Goal: Find specific page/section: Find specific page/section

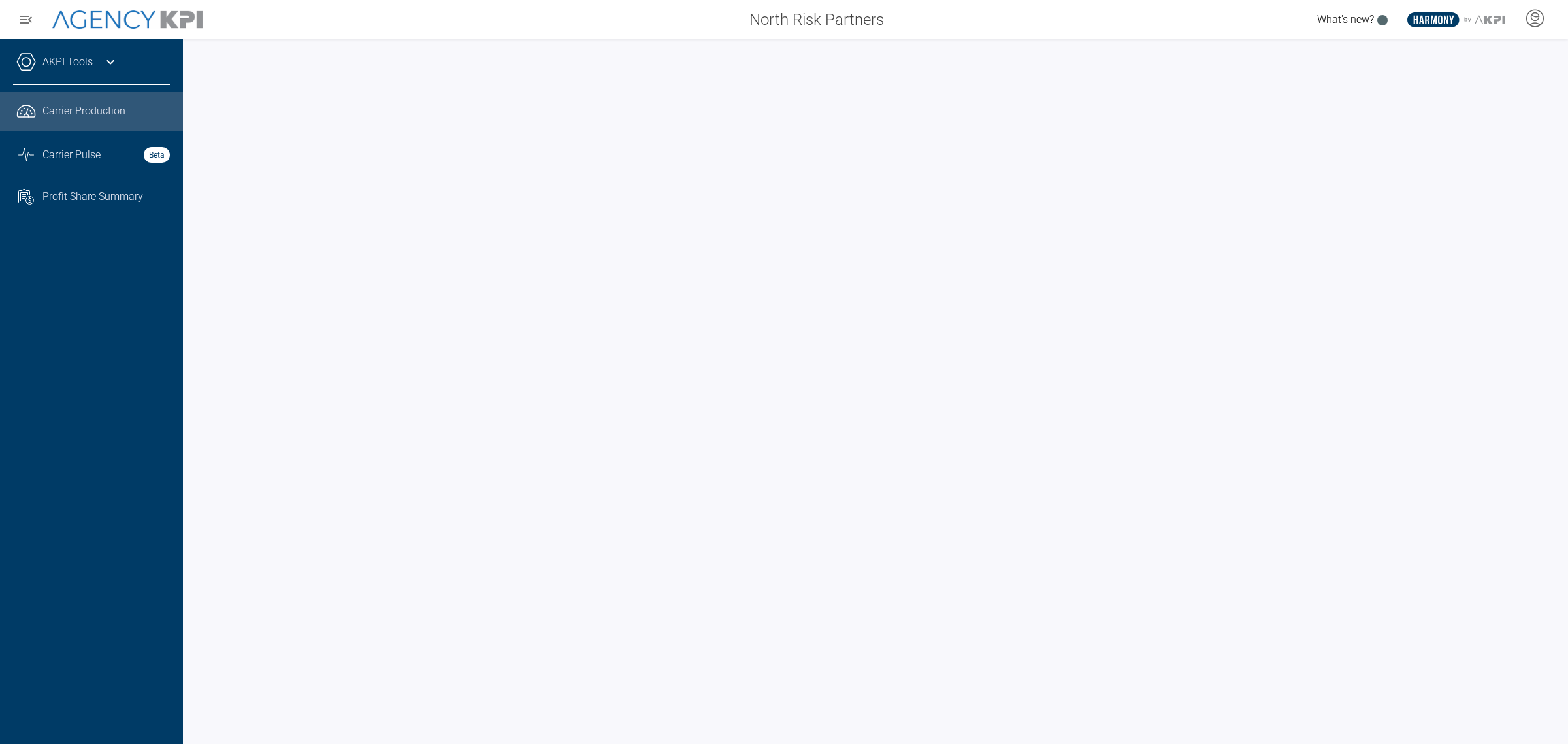
click at [86, 67] on link "AKPI Tools" at bounding box center [67, 62] width 50 height 16
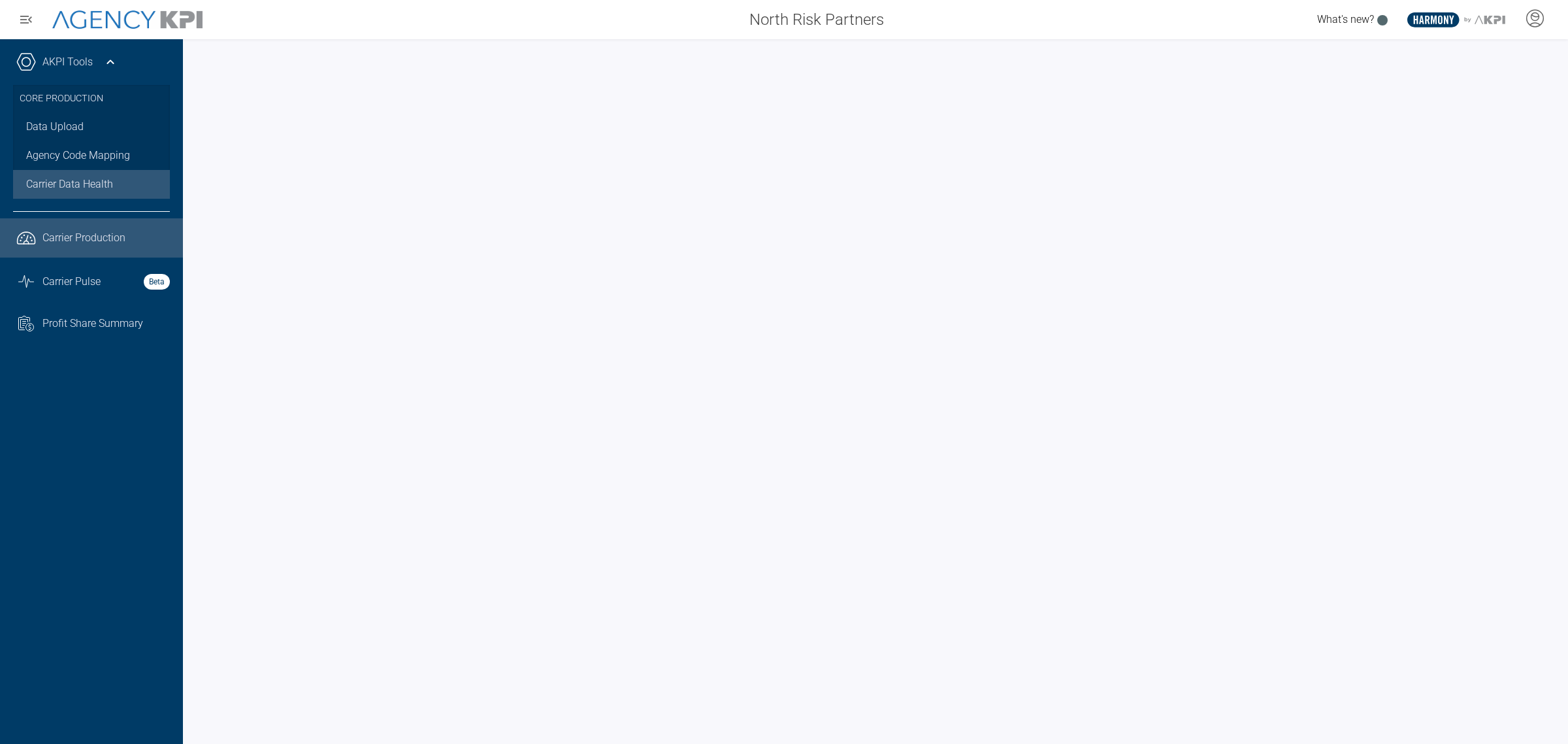
click at [72, 181] on span "Carrier Data Health" at bounding box center [69, 185] width 87 height 16
click at [82, 237] on span "Carrier Production" at bounding box center [84, 238] width 83 height 16
click at [111, 59] on icon at bounding box center [111, 62] width 16 height 16
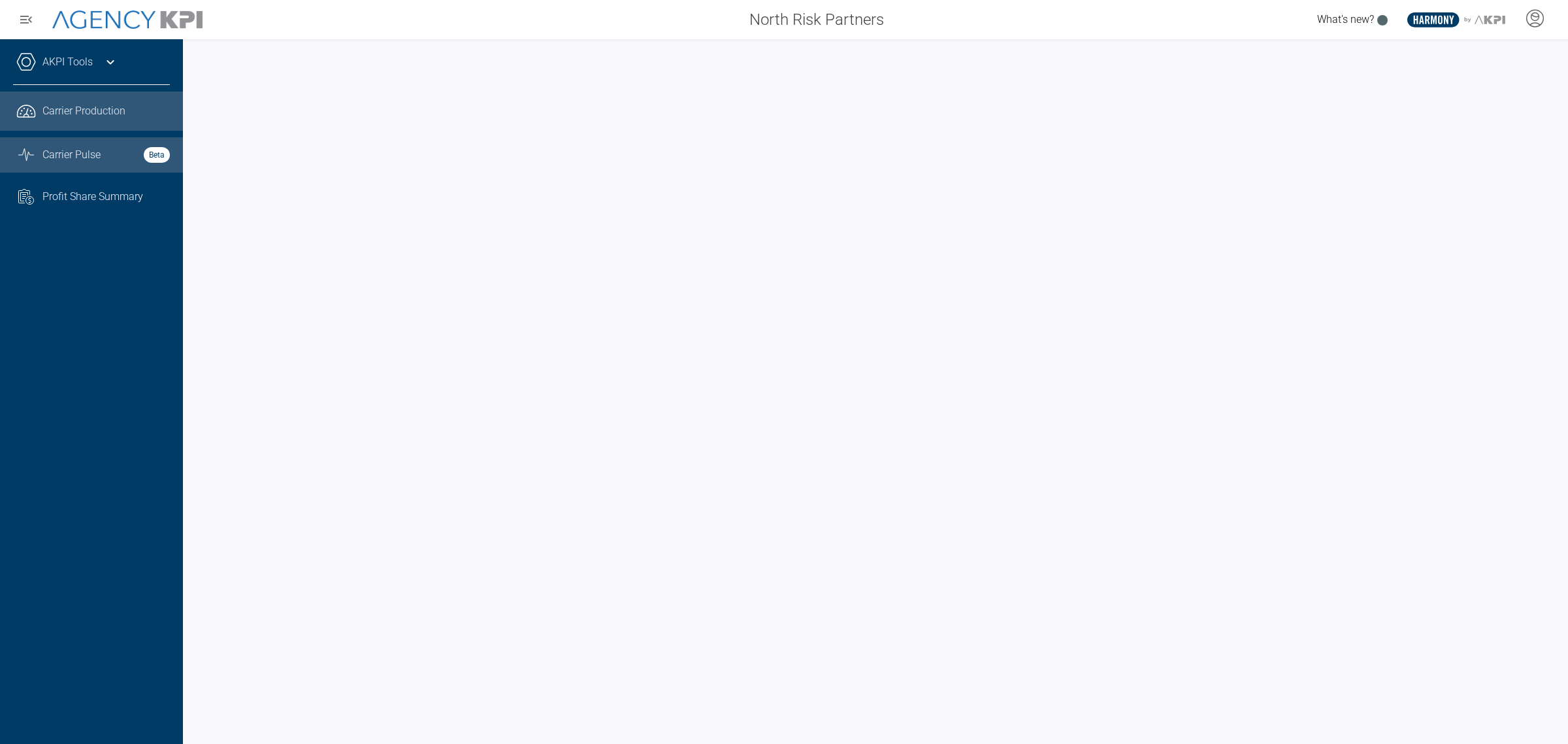
click at [88, 161] on span "Carrier Pulse" at bounding box center [71, 155] width 58 height 16
